Goal: Information Seeking & Learning: Understand process/instructions

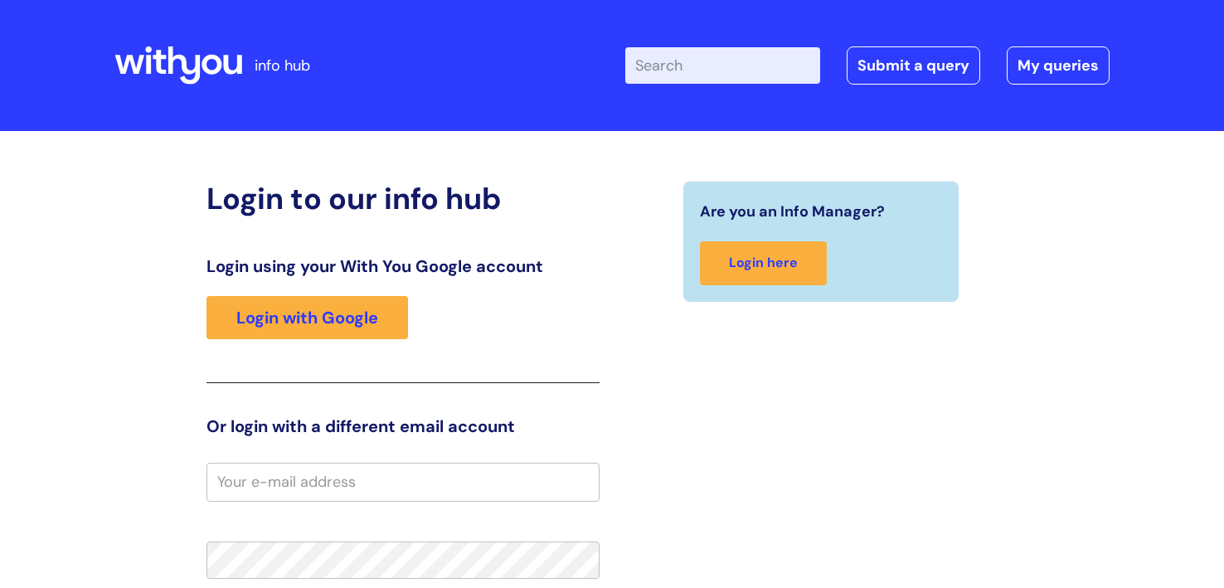
click at [684, 71] on input "Enter your search term here..." at bounding box center [722, 65] width 195 height 36
type input "My journey plan"
click button "Search" at bounding box center [0, 0] width 0 height 0
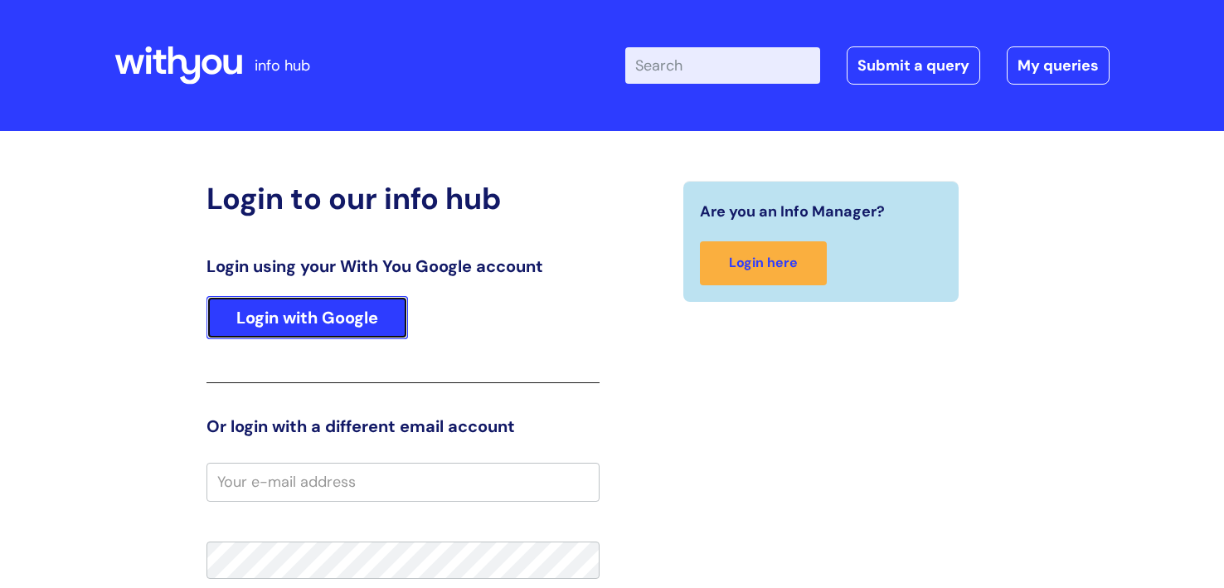
click at [299, 325] on link "Login with Google" at bounding box center [308, 317] width 202 height 43
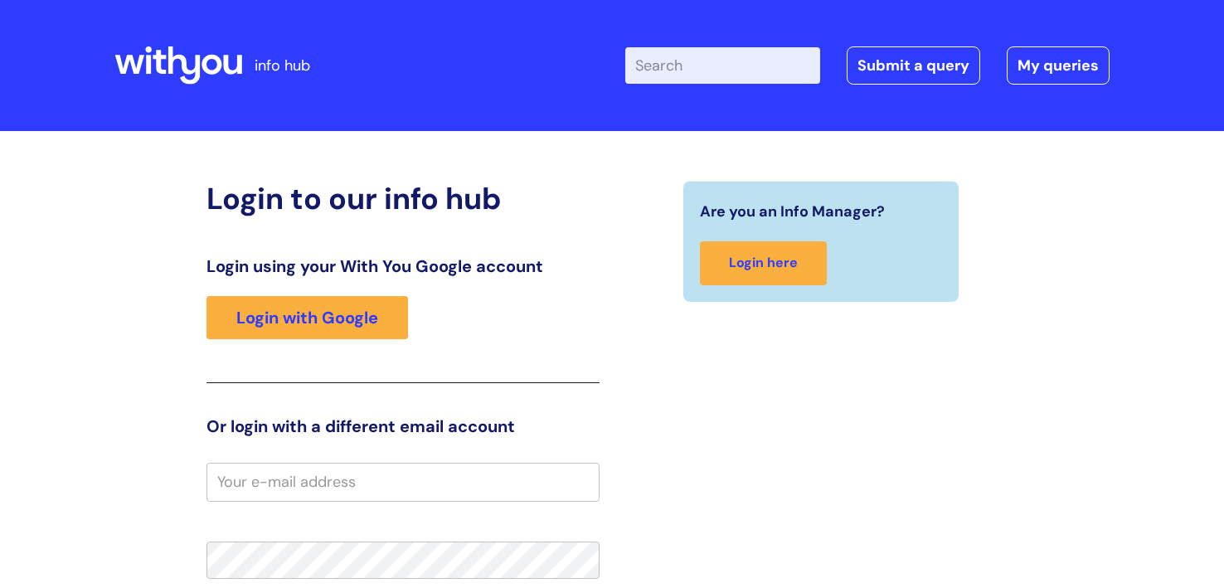
click at [800, 386] on div "Are you an Info Manager? Login here" at bounding box center [821, 515] width 418 height 669
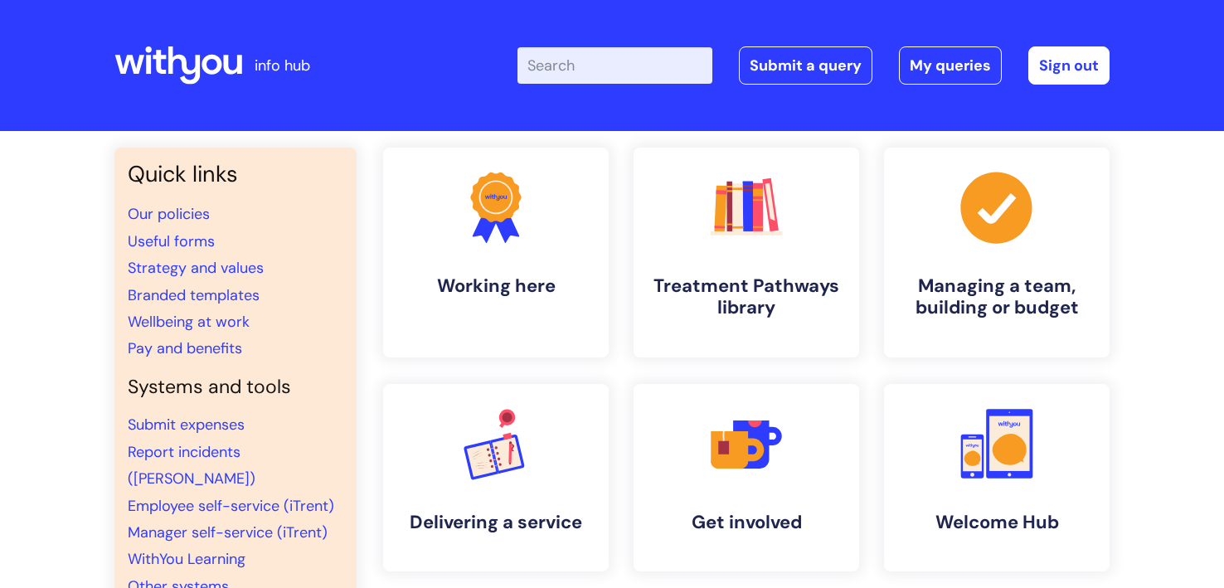
click at [558, 56] on input "Enter your search term here..." at bounding box center [615, 65] width 195 height 36
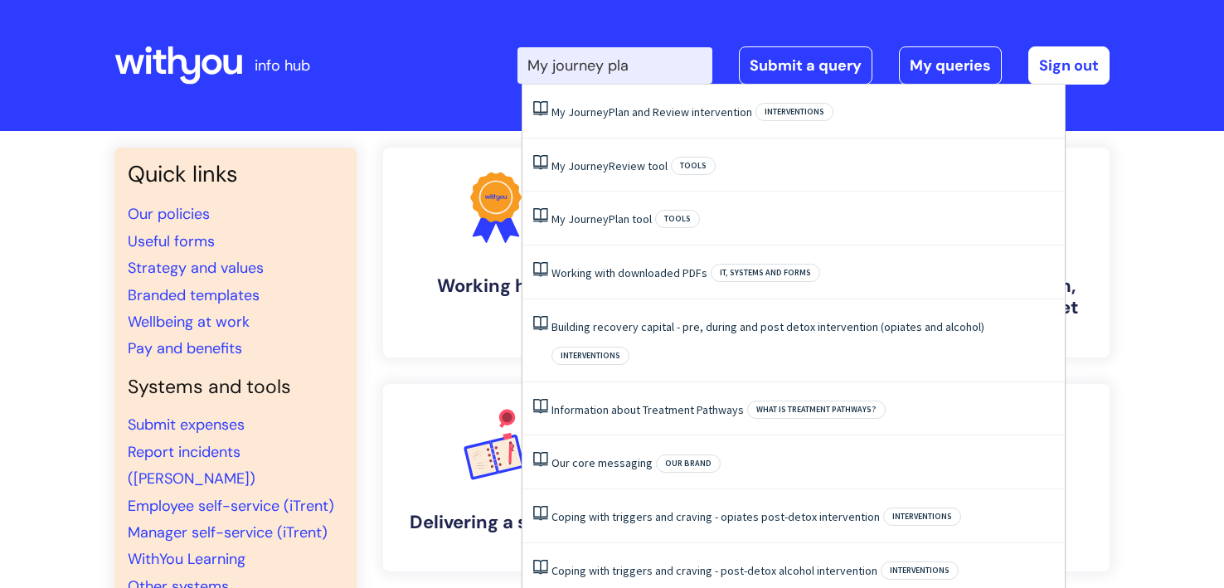
type input "My journey plan"
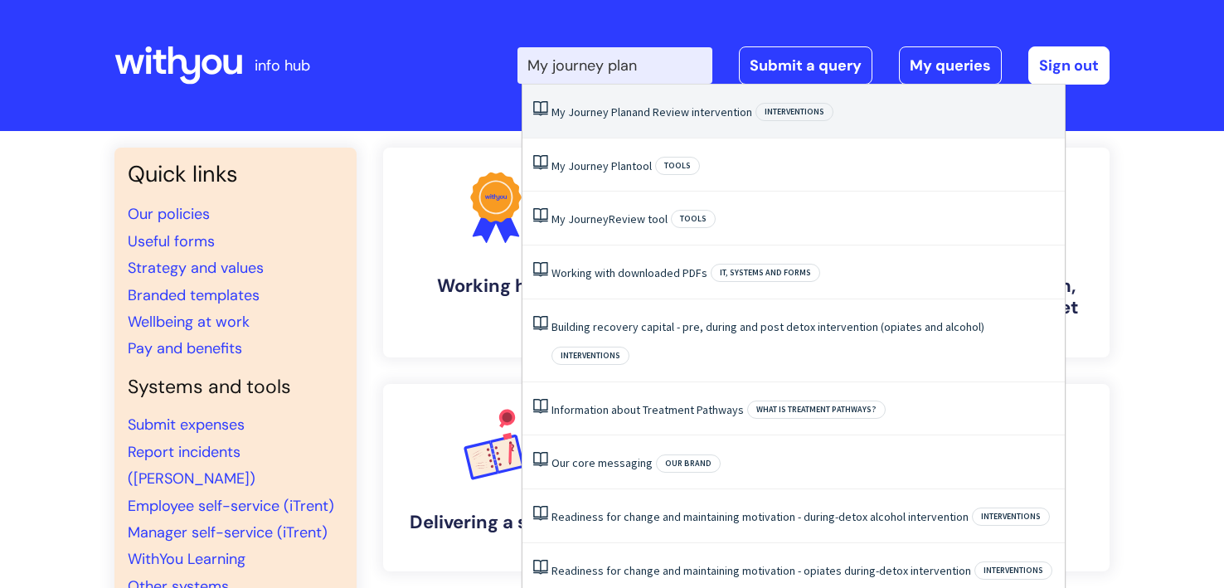
click at [628, 107] on span "Plan" at bounding box center [621, 112] width 21 height 15
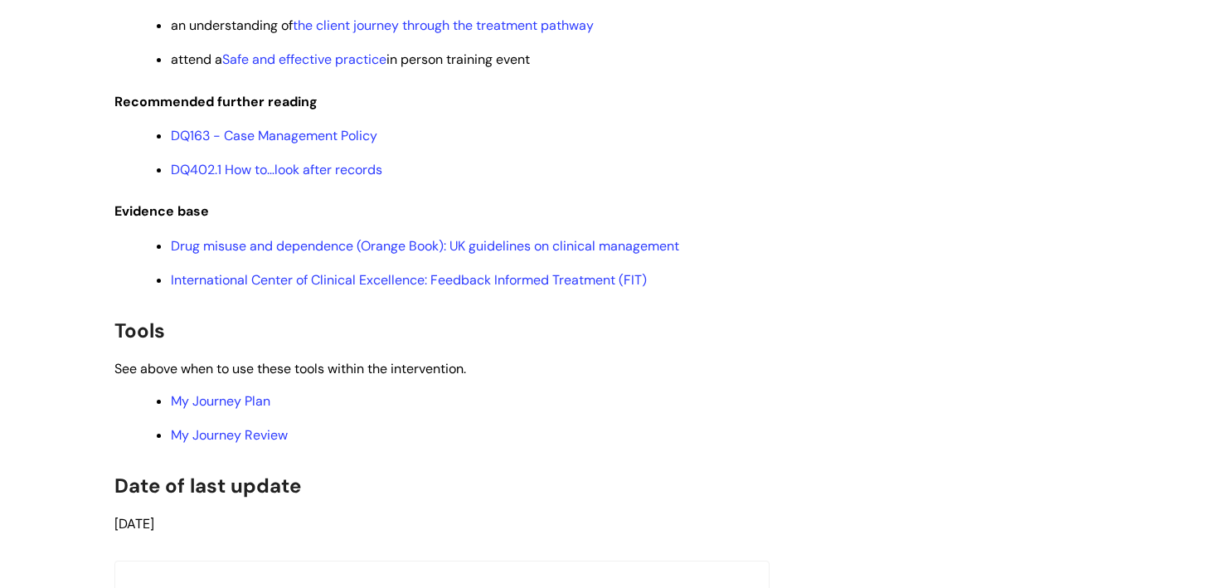
scroll to position [3438, 0]
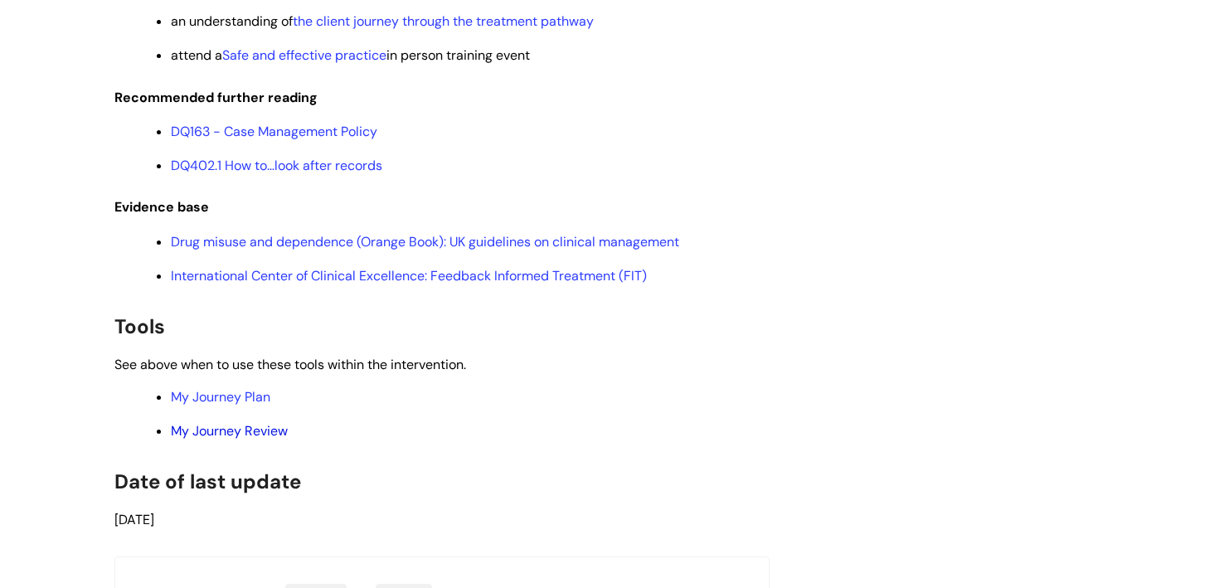
click at [228, 440] on link "My Journey Review" at bounding box center [229, 430] width 117 height 17
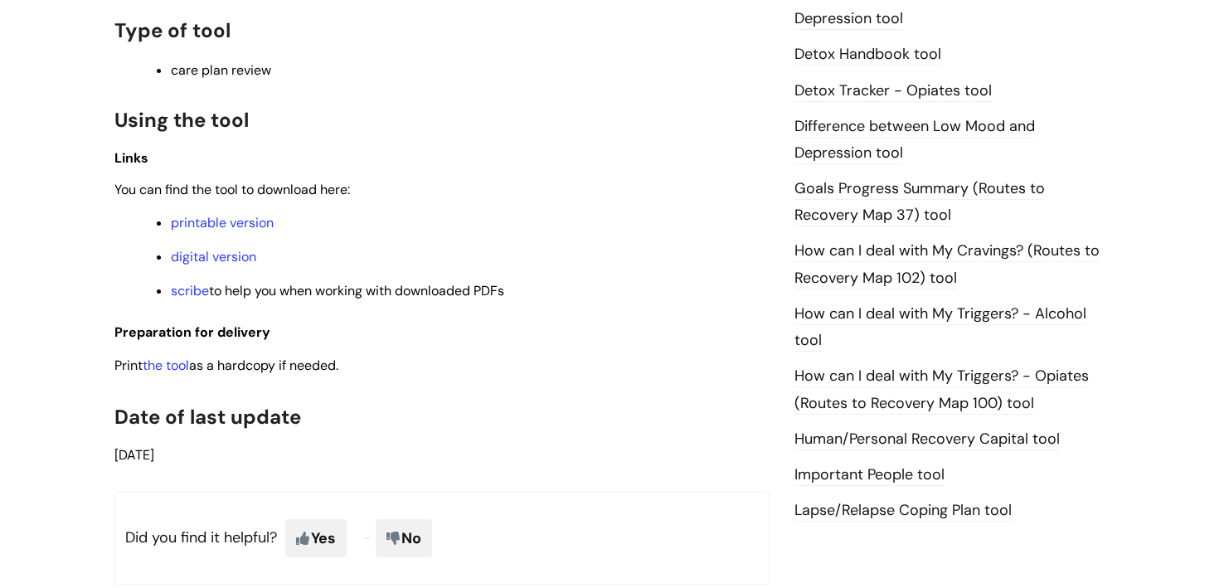
scroll to position [1026, 0]
click at [195, 250] on link "digital version" at bounding box center [213, 254] width 85 height 17
